Goal: Task Accomplishment & Management: Use online tool/utility

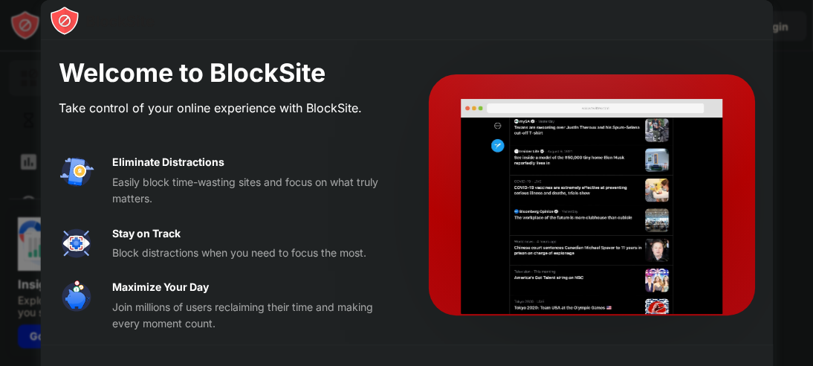
click at [812, 79] on div at bounding box center [406, 183] width 813 height 366
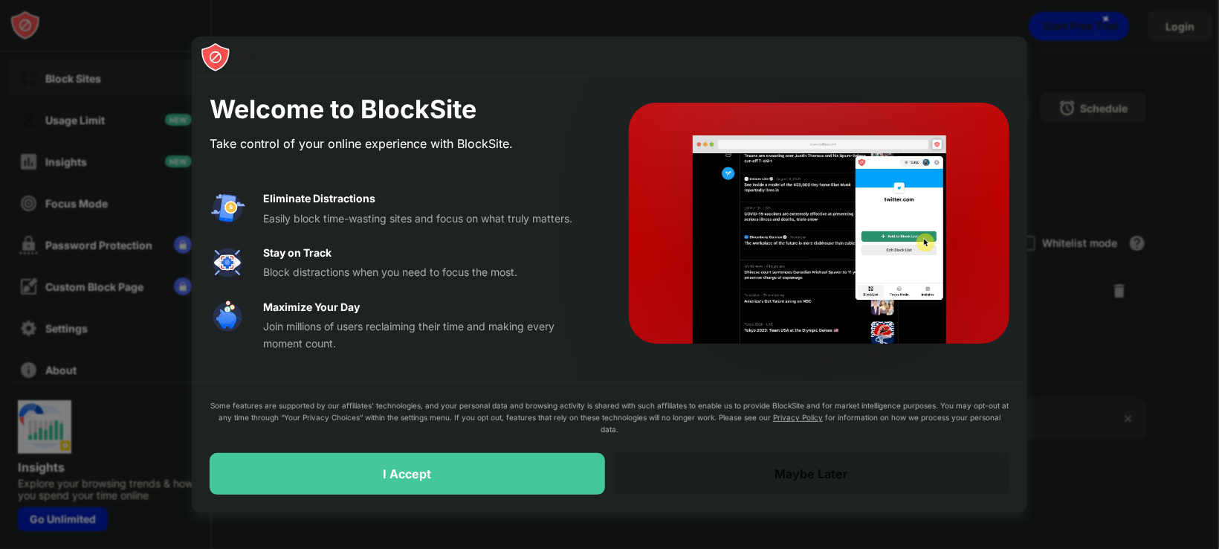
click at [776, 365] on div "Maybe Later" at bounding box center [812, 474] width 396 height 42
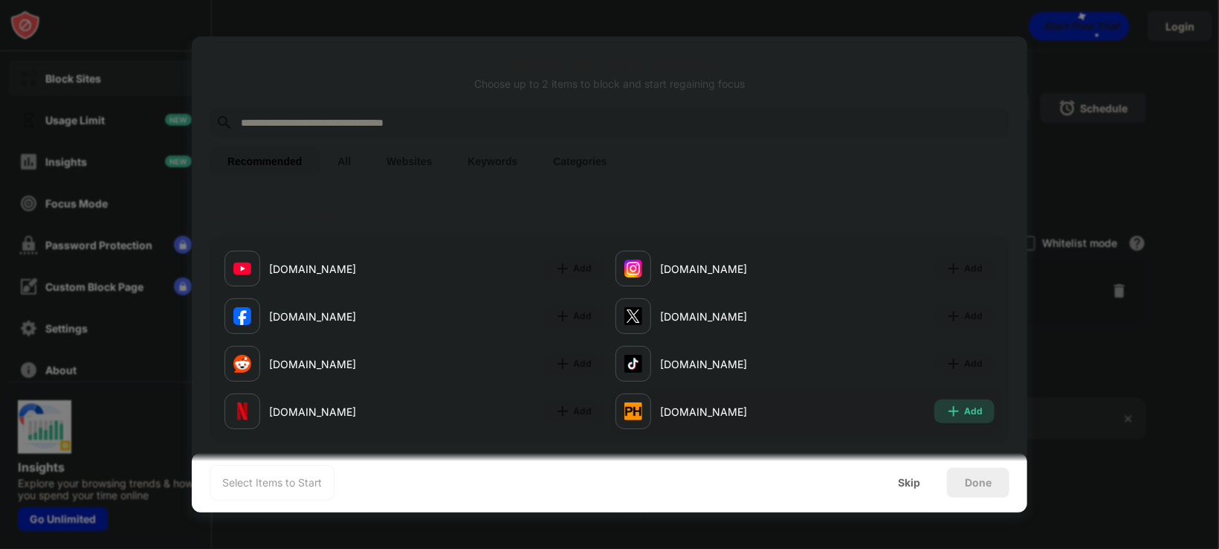
click at [813, 365] on div "Add" at bounding box center [973, 411] width 19 height 15
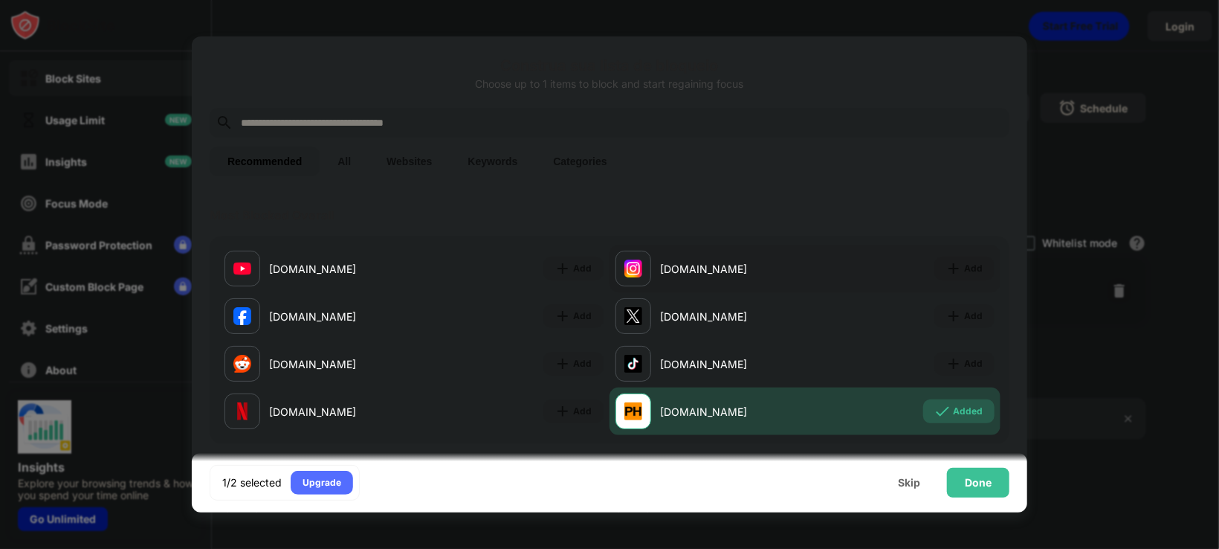
click at [813, 257] on div "[DOMAIN_NAME] Add" at bounding box center [805, 269] width 391 height 48
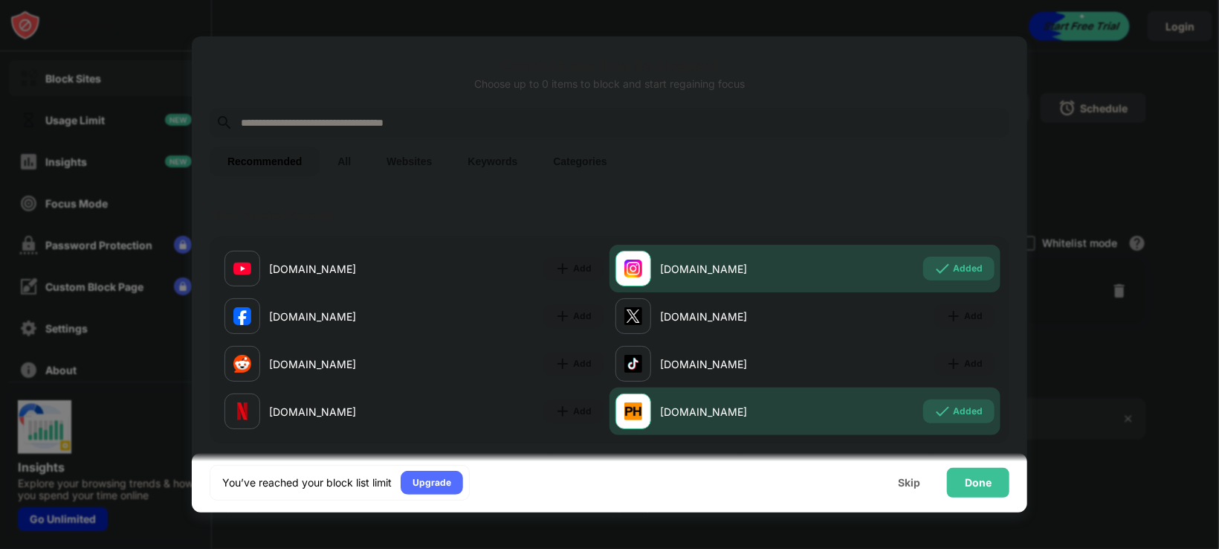
click at [365, 111] on div at bounding box center [610, 123] width 800 height 30
click at [367, 126] on input "text" at bounding box center [621, 123] width 764 height 18
paste input "**********"
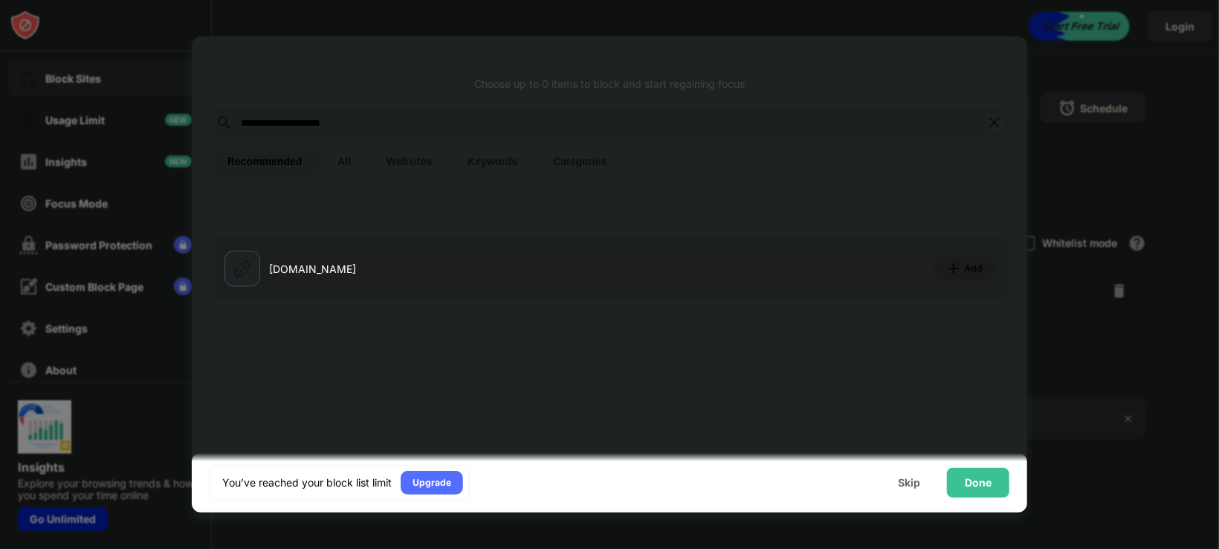
type input "**********"
click at [813, 271] on div "Add" at bounding box center [973, 268] width 19 height 15
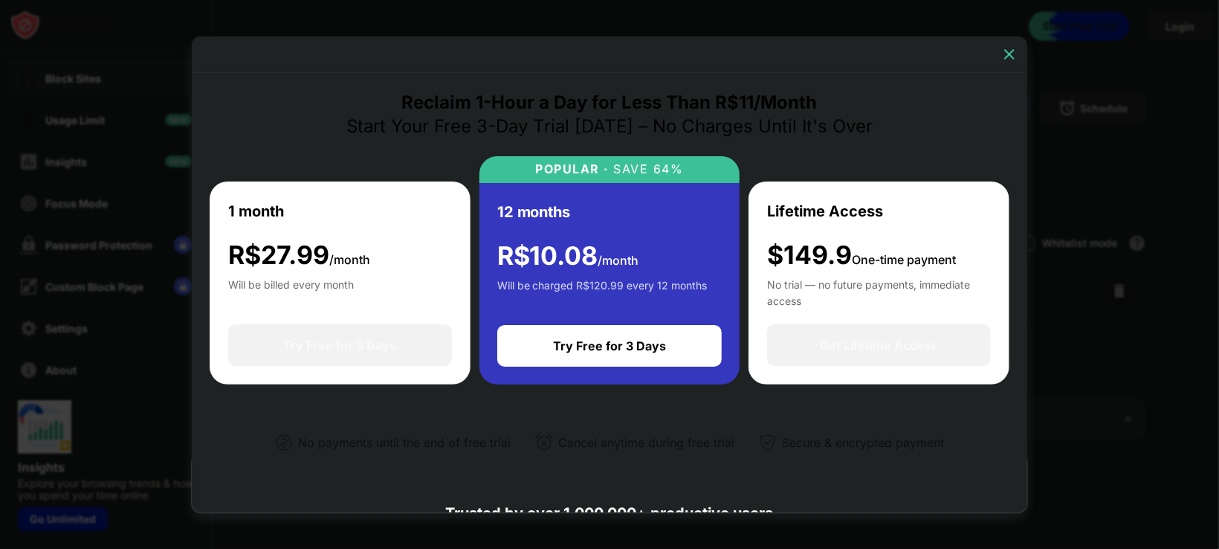
click at [813, 48] on img at bounding box center [1009, 54] width 15 height 15
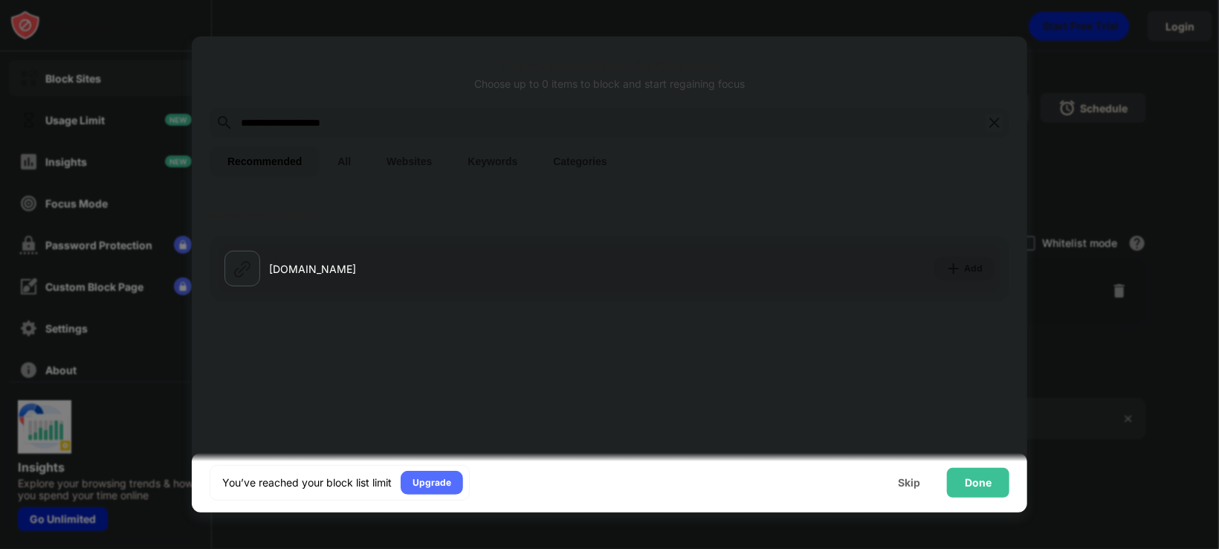
click at [813, 270] on div "Add" at bounding box center [973, 268] width 19 height 15
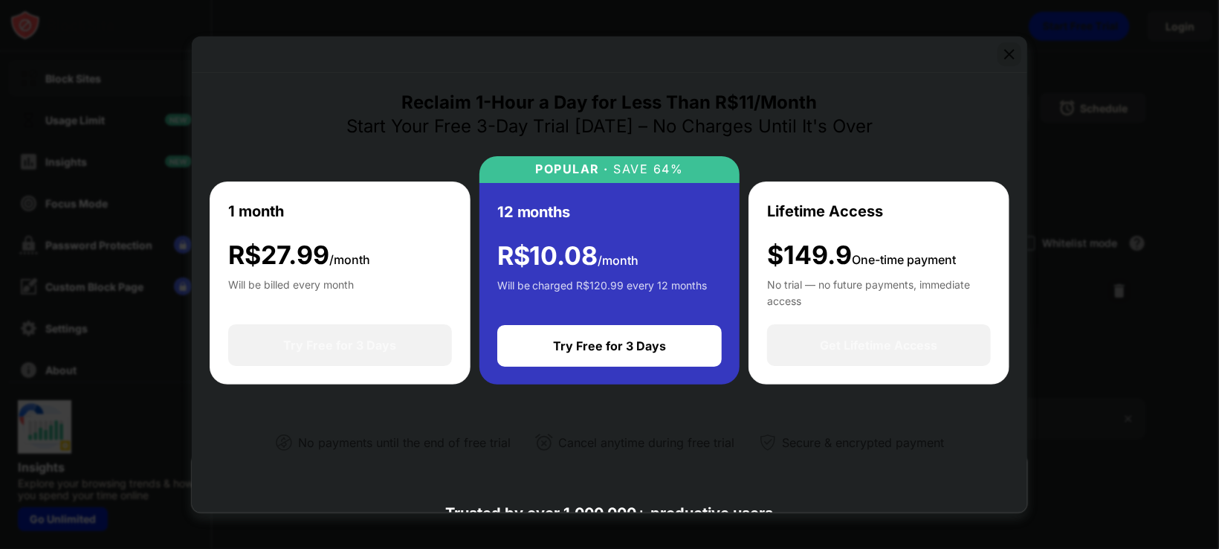
click at [813, 47] on img at bounding box center [1009, 54] width 15 height 15
click at [813, 51] on img at bounding box center [1009, 54] width 15 height 15
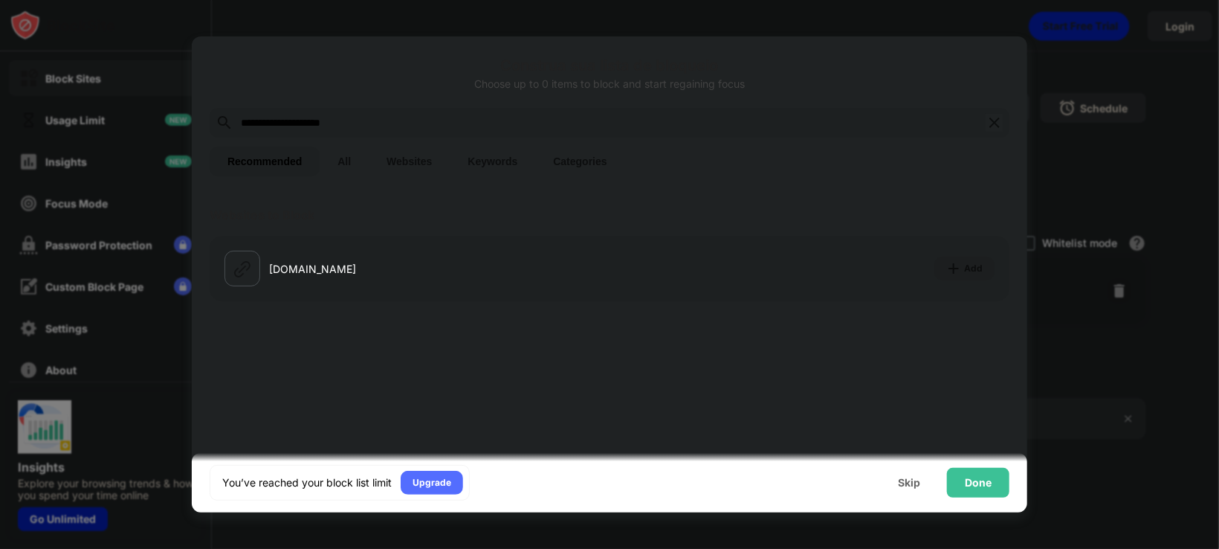
click at [346, 158] on button "All" at bounding box center [344, 161] width 49 height 30
click at [413, 167] on button "Websites" at bounding box center [409, 161] width 81 height 30
click at [502, 161] on button "Keywords" at bounding box center [493, 161] width 86 height 30
click at [573, 160] on button "Categories" at bounding box center [579, 161] width 89 height 30
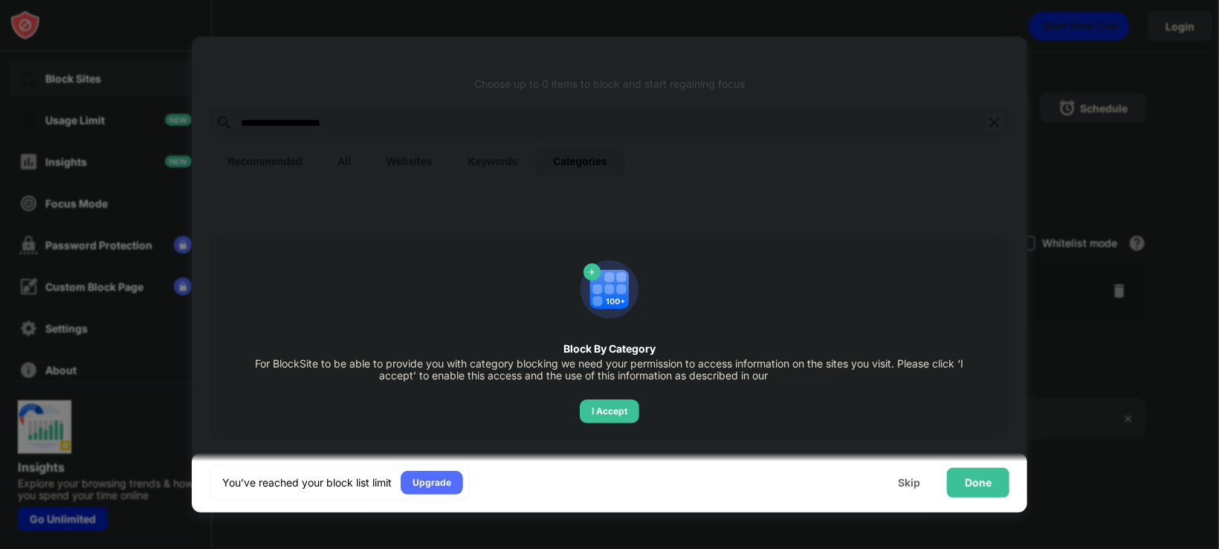
click at [269, 159] on button "Recommended" at bounding box center [265, 161] width 110 height 30
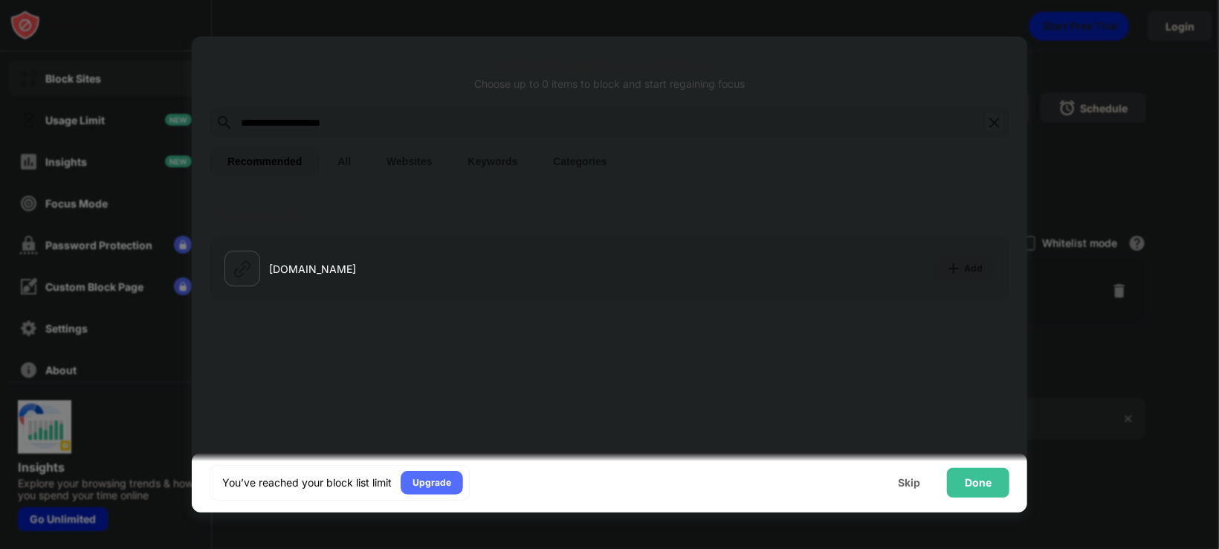
drag, startPoint x: 402, startPoint y: 120, endPoint x: 72, endPoint y: 110, distance: 330.3
click at [88, 365] on div "**********" at bounding box center [609, 549] width 1219 height 0
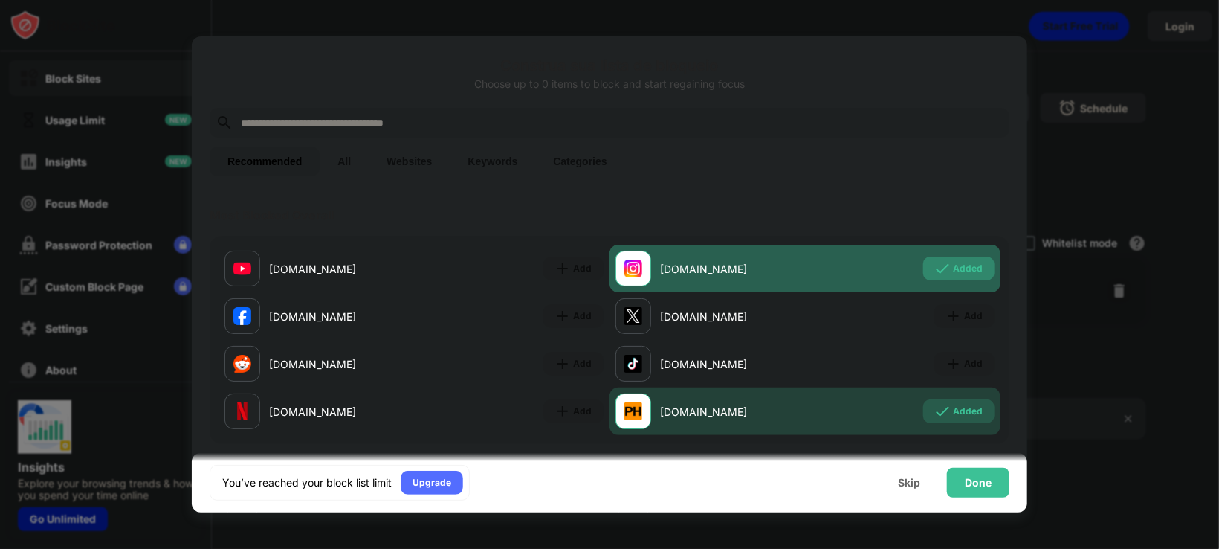
click at [813, 266] on div "Added" at bounding box center [968, 268] width 30 height 15
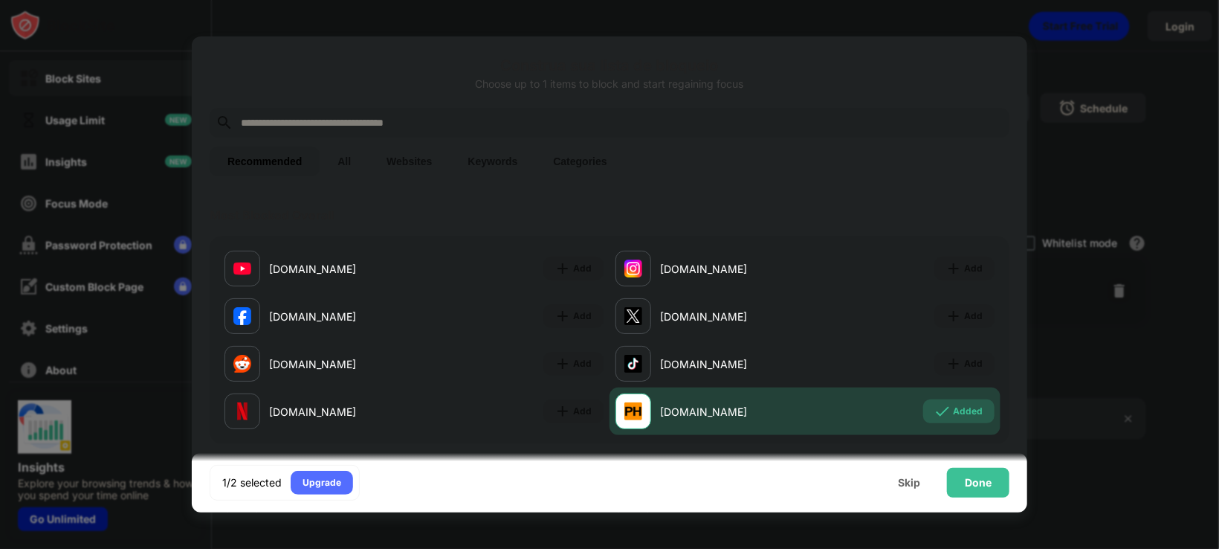
click at [500, 120] on input "text" at bounding box center [621, 123] width 764 height 18
paste input "**********"
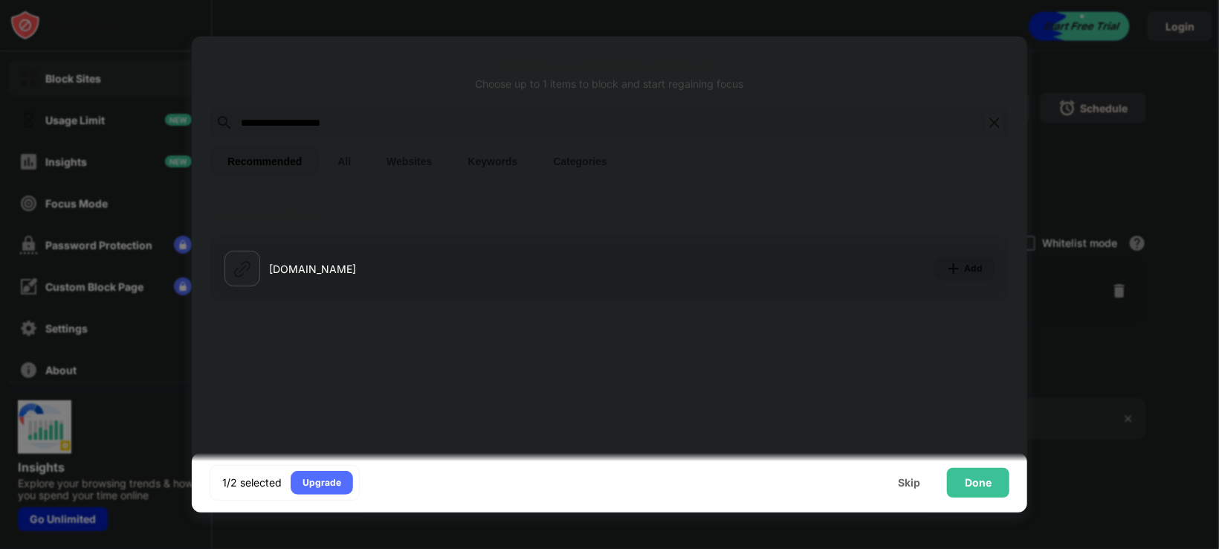
type input "**********"
click at [813, 267] on img at bounding box center [954, 268] width 15 height 15
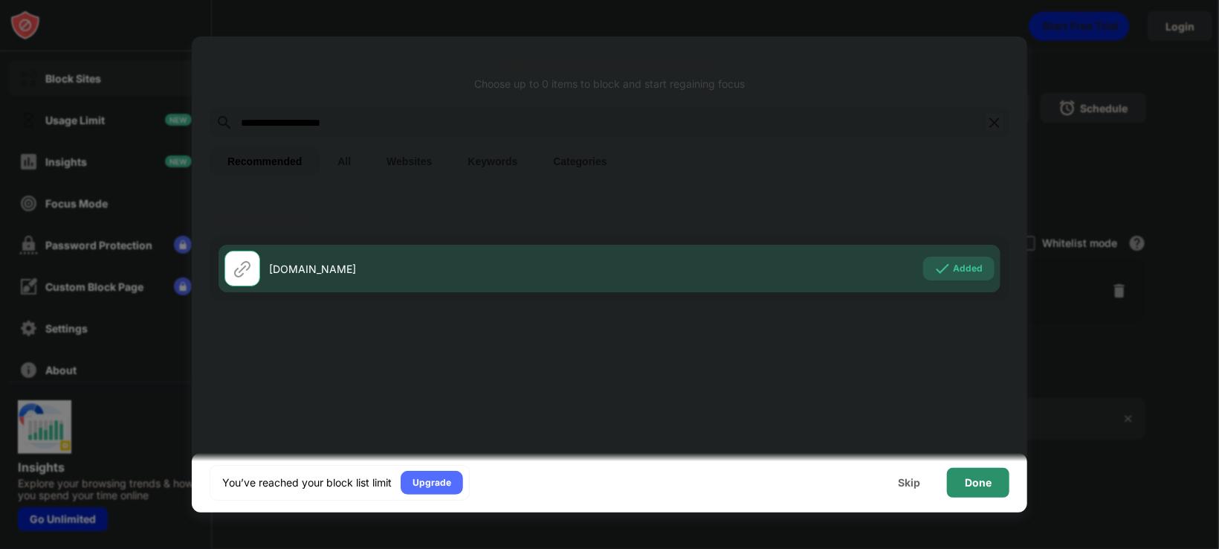
click at [813, 365] on div "Done" at bounding box center [978, 483] width 62 height 30
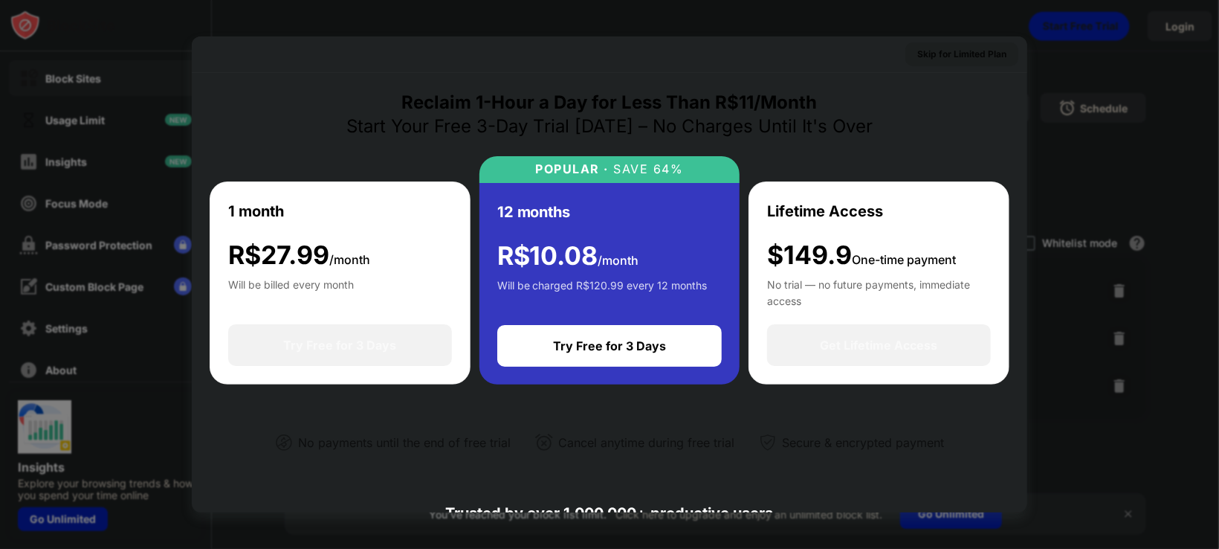
click at [813, 51] on div "Skip for Limited Plan" at bounding box center [962, 54] width 113 height 24
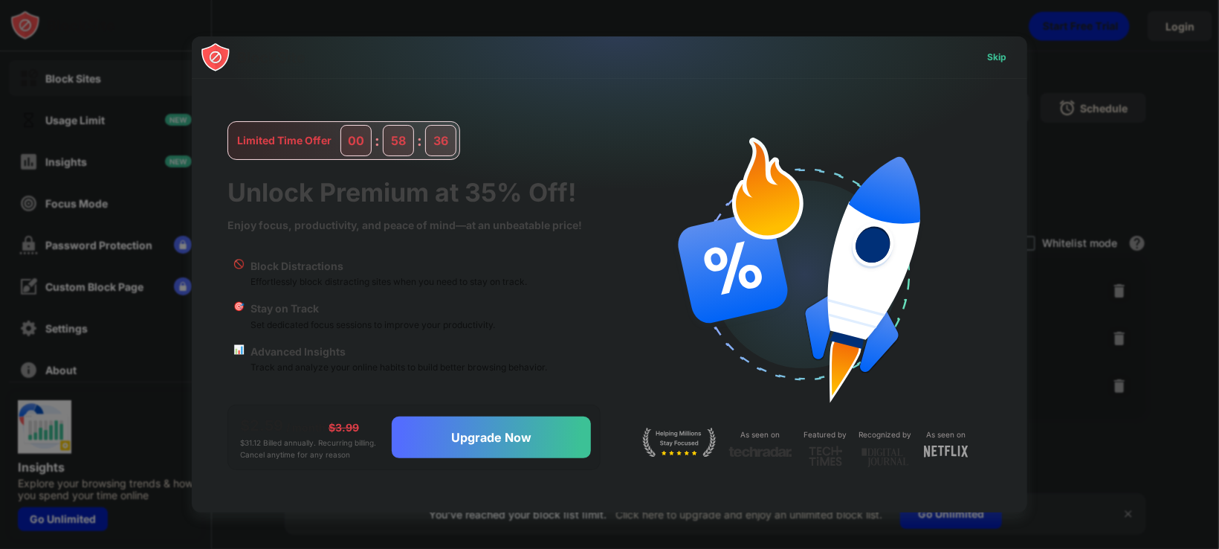
click at [813, 55] on div "Skip" at bounding box center [996, 57] width 19 height 15
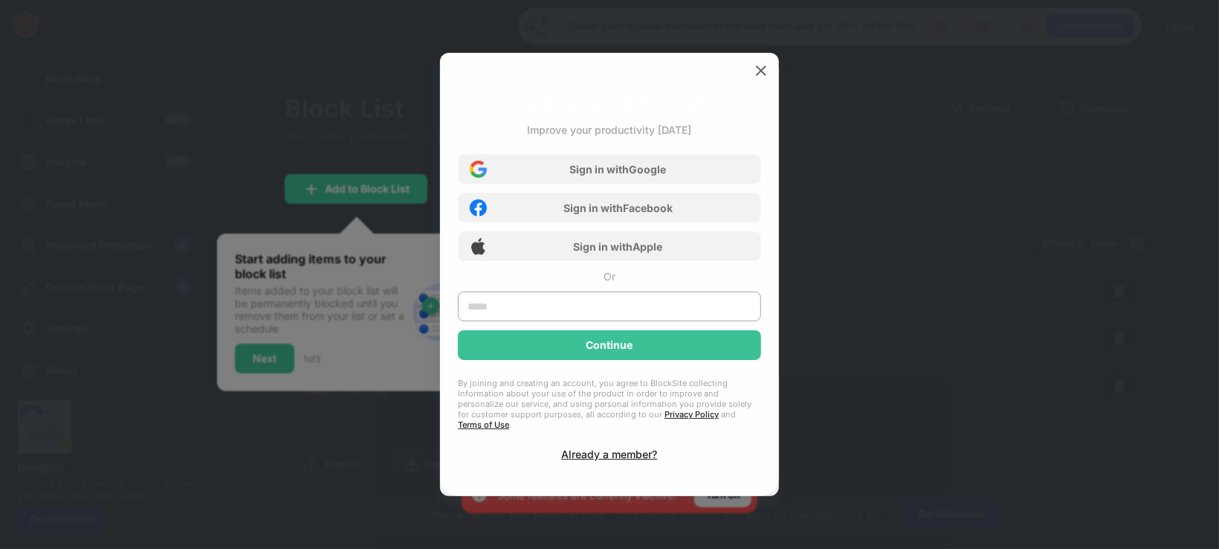
click at [773, 76] on div "Create an account Improve your productivity [DATE] Sign in with Google Sign in …" at bounding box center [609, 274] width 339 height 443
click at [759, 78] on img at bounding box center [761, 70] width 15 height 15
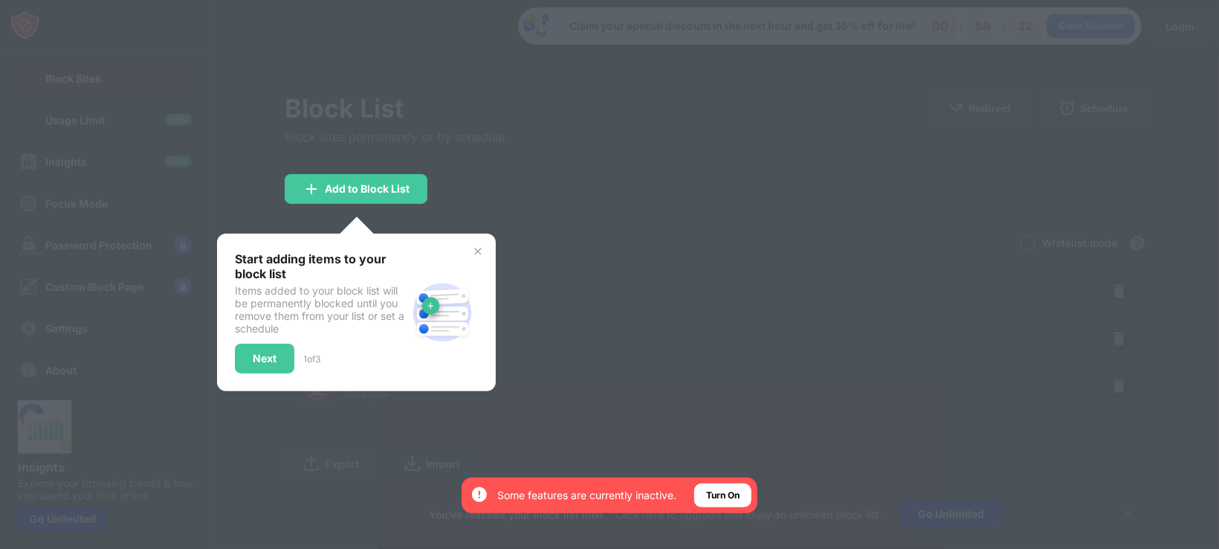
click at [703, 211] on div at bounding box center [609, 274] width 1219 height 549
click at [483, 245] on img at bounding box center [478, 251] width 12 height 12
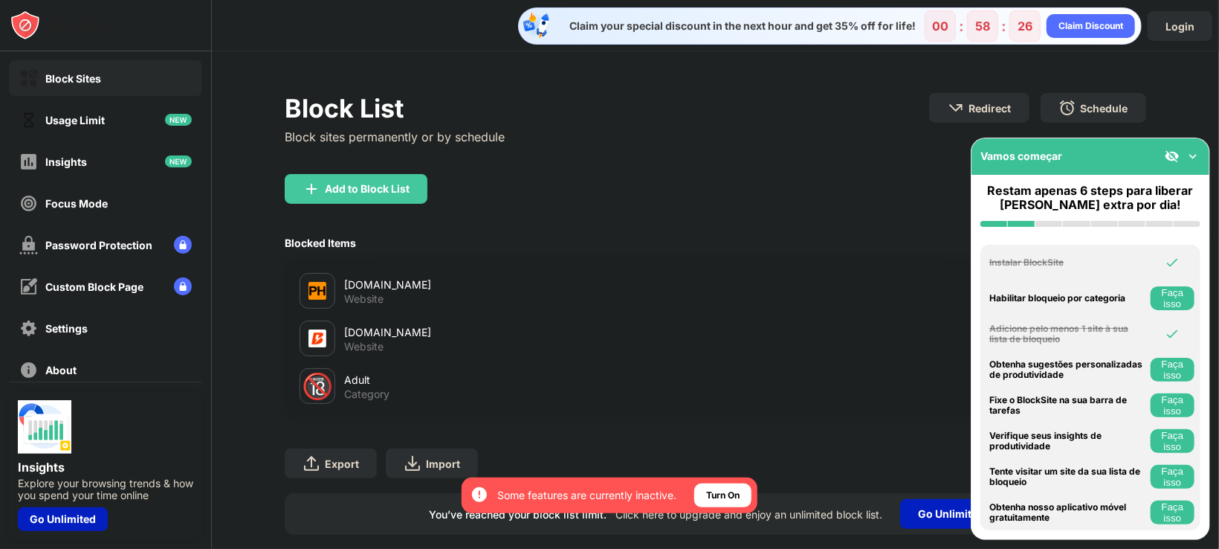
click at [813, 153] on img at bounding box center [1193, 156] width 15 height 15
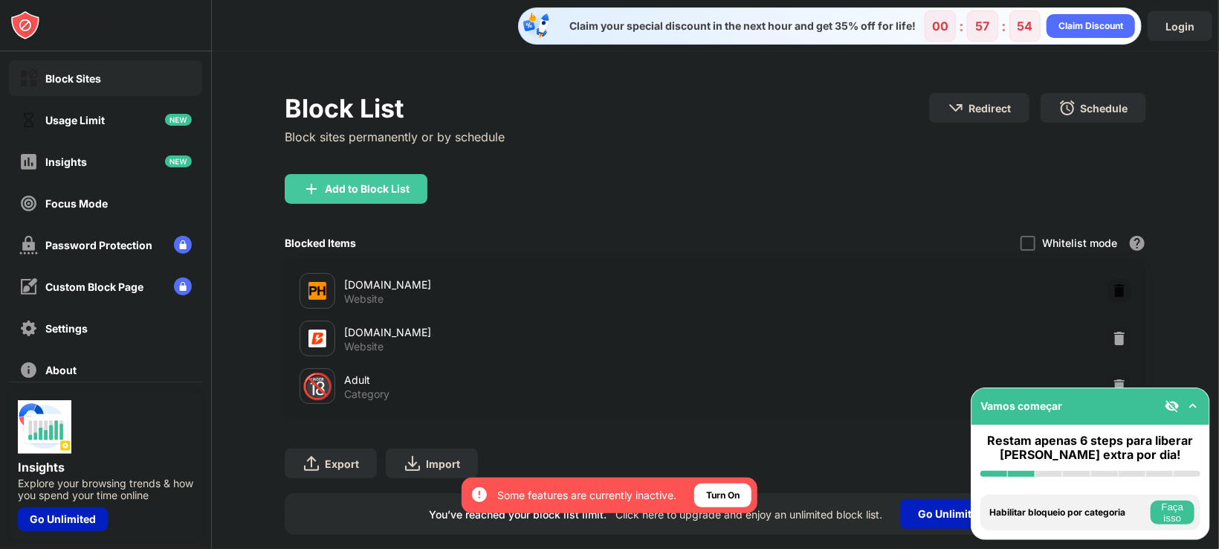
click at [813, 283] on img at bounding box center [1119, 290] width 15 height 15
